Goal: Information Seeking & Learning: Understand process/instructions

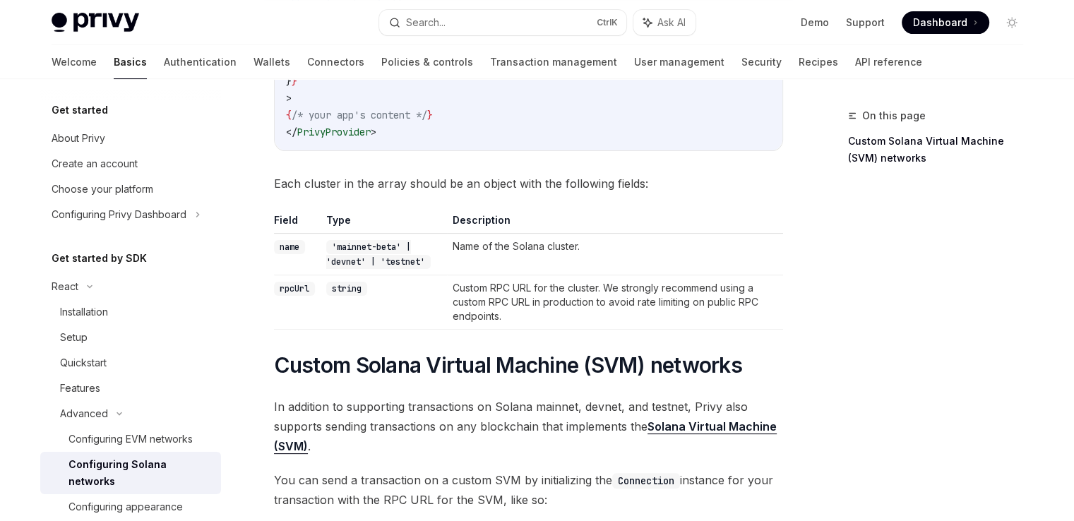
scroll to position [307, 0]
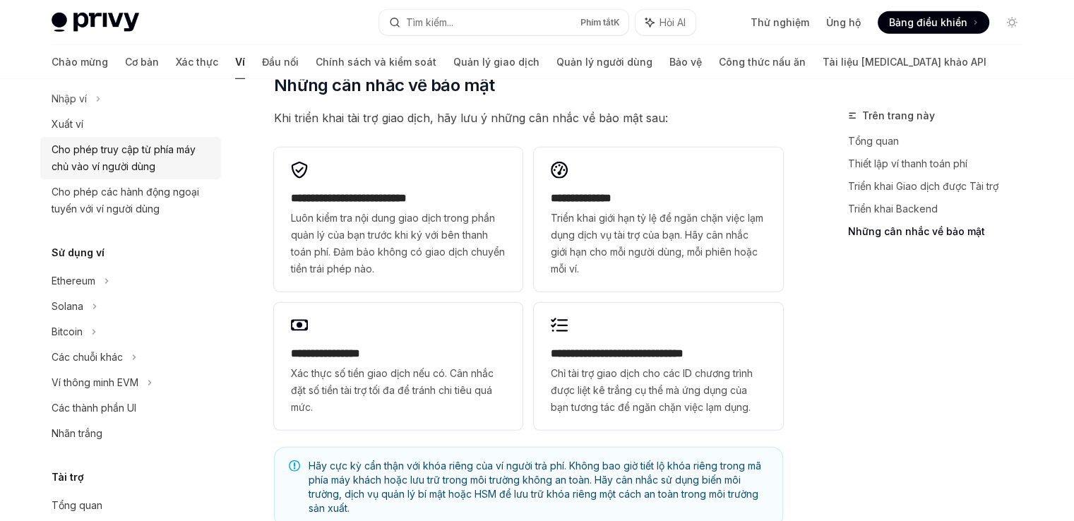
scroll to position [198, 0]
click at [105, 59] on div "Solana" at bounding box center [130, 46] width 181 height 25
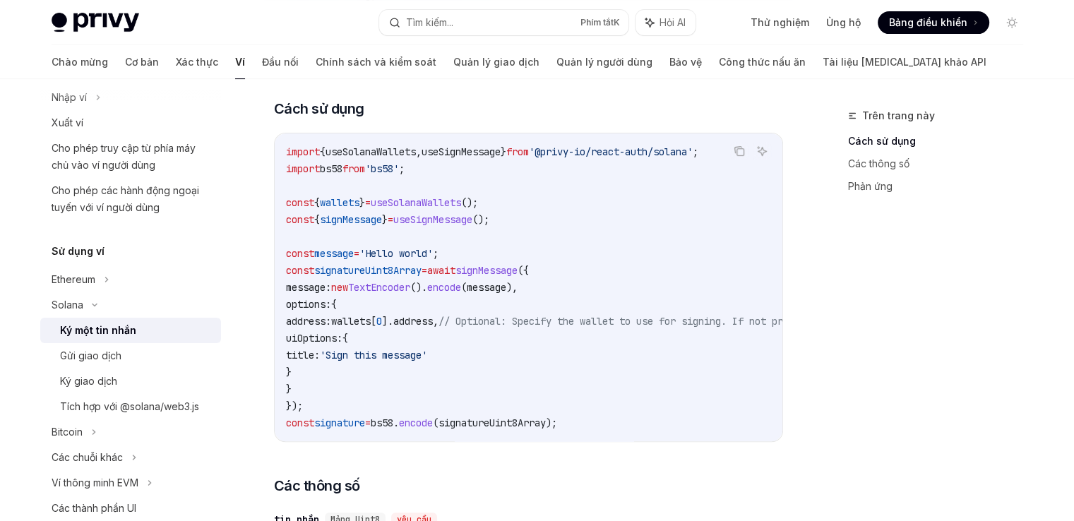
scroll to position [424, 0]
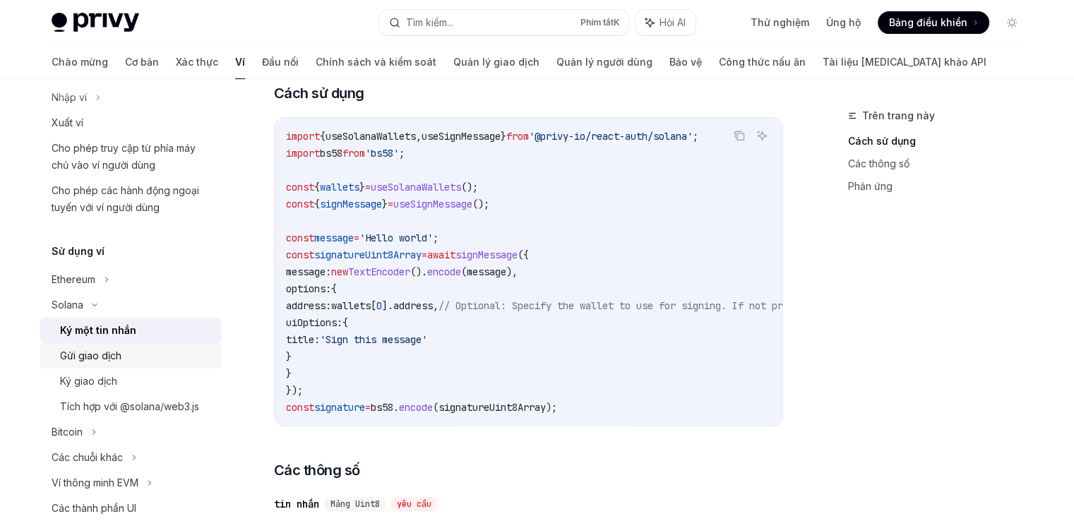
click at [176, 359] on div "Gửi giao dịch" at bounding box center [136, 355] width 152 height 17
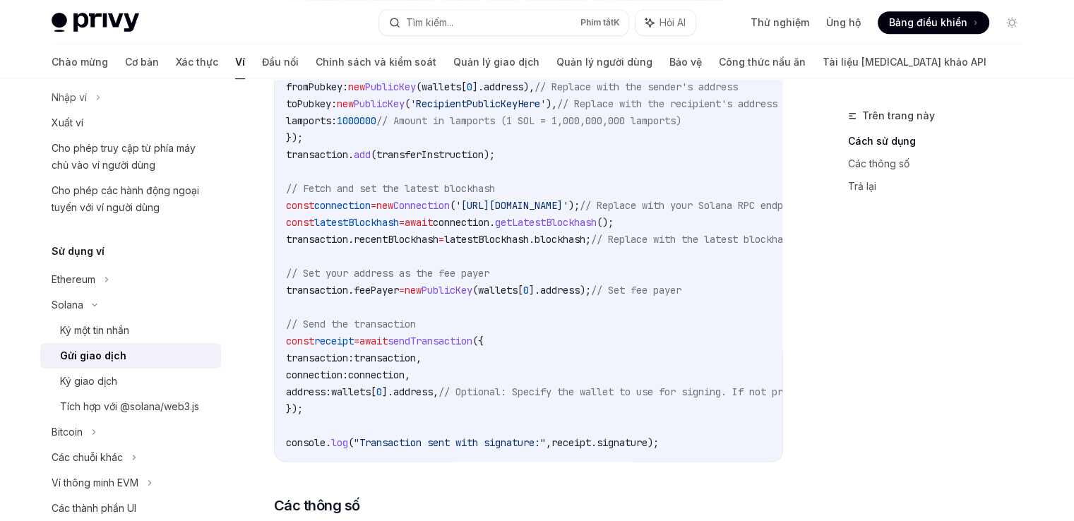
scroll to position [743, 0]
drag, startPoint x: 281, startPoint y: 221, endPoint x: 661, endPoint y: 215, distance: 379.8
click at [661, 215] on div "import { useSendTransaction , useSolanaWallets } from '@privy-io/react-auth/sol…" at bounding box center [529, 137] width 508 height 647
copy span "const latestBlockhash = await connection . getLatestBlockhash ();"
click at [601, 269] on code "import { useSendTransaction , useSolanaWallets } from '@privy-io/react-auth/sol…" at bounding box center [658, 137] width 745 height 627
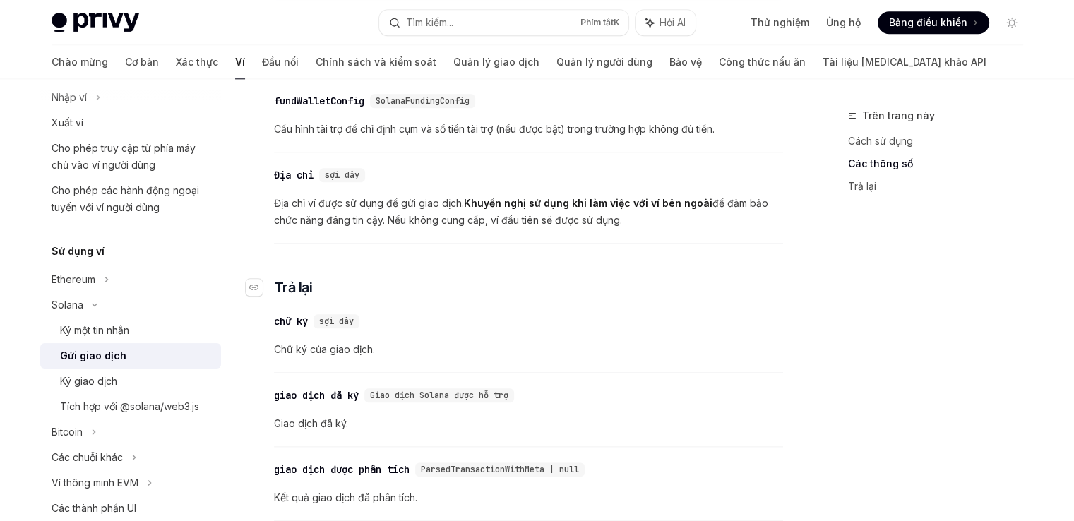
scroll to position [1539, 0]
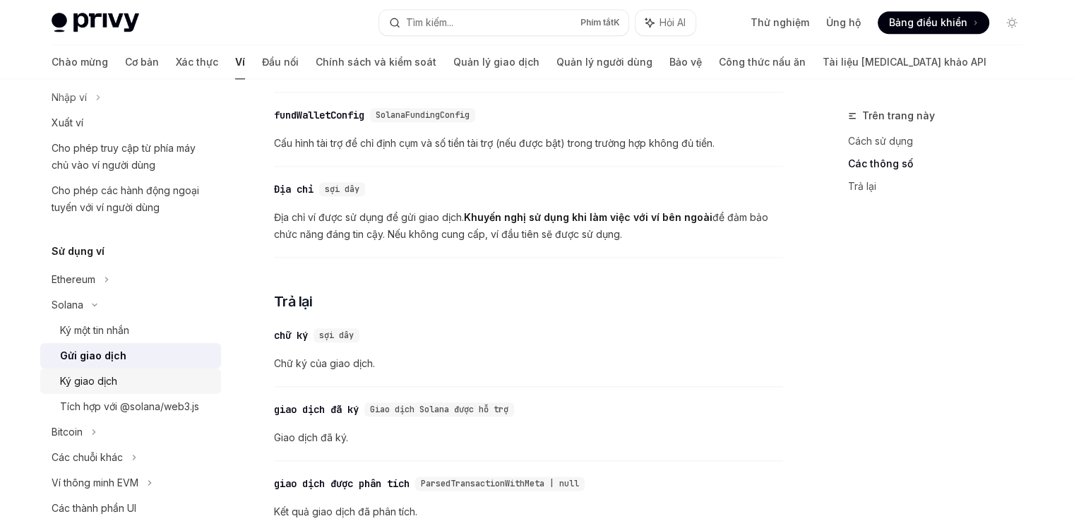
click at [144, 393] on link "Ký giao dịch" at bounding box center [130, 381] width 181 height 25
type textarea "*"
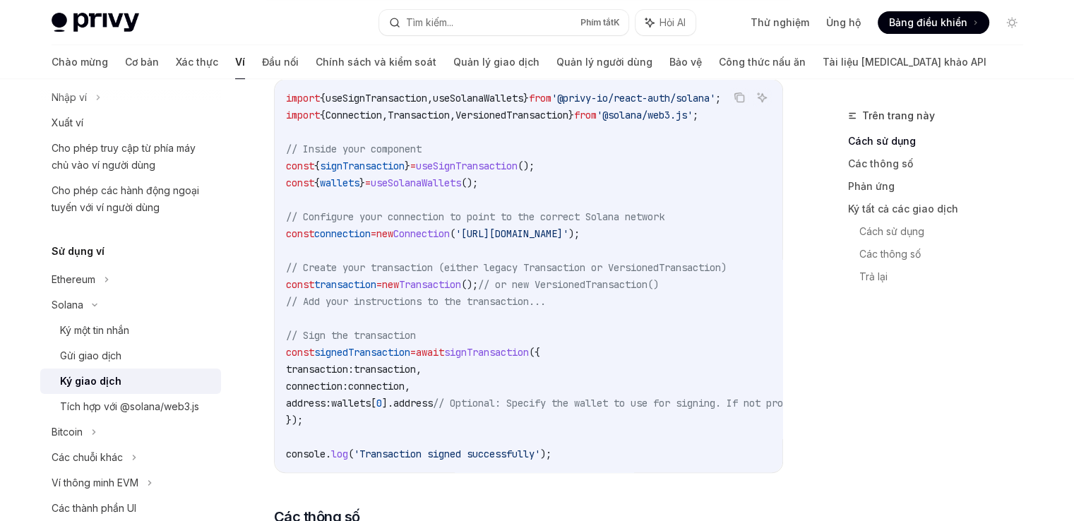
scroll to position [462, 0]
